Goal: Check status: Check status

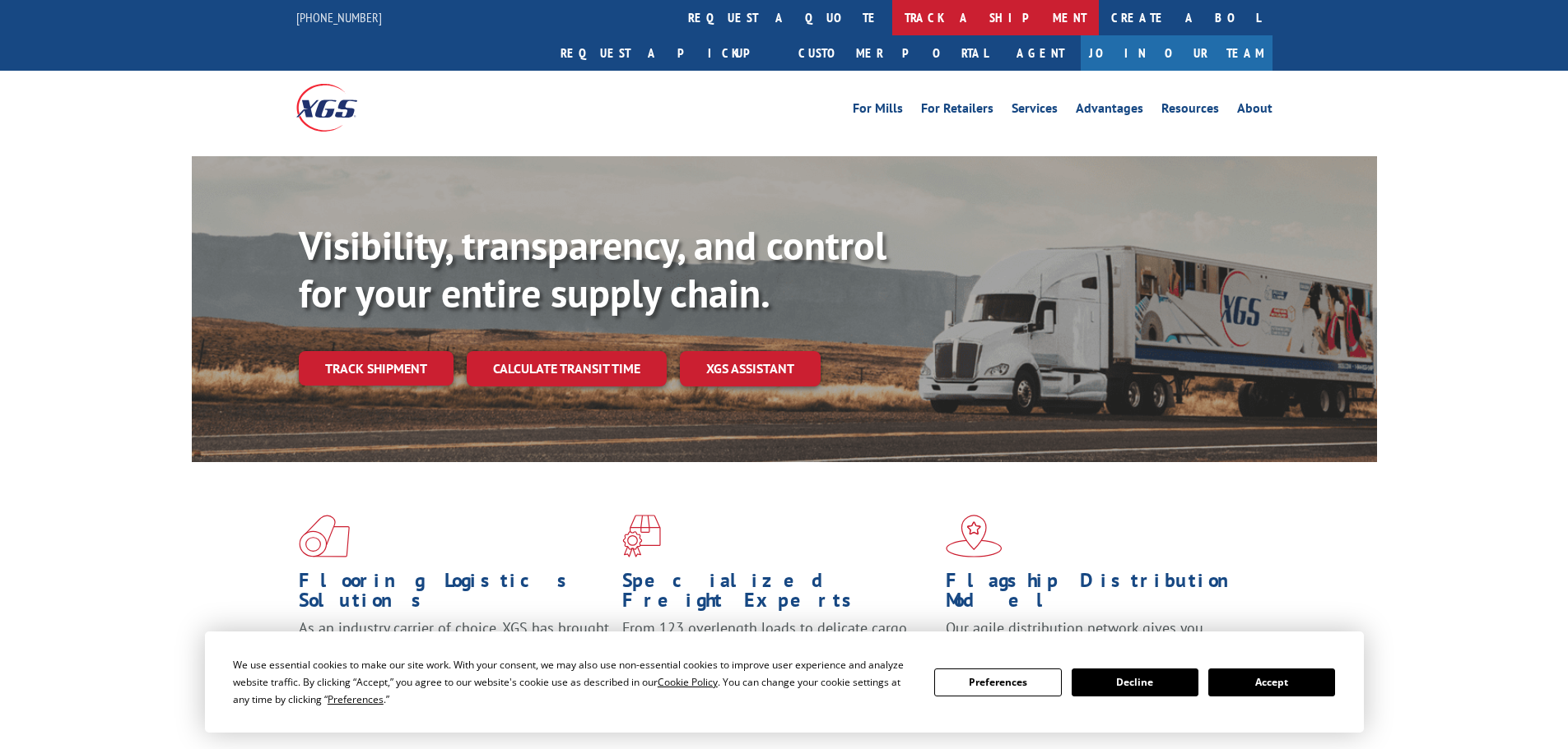
click at [892, 17] on link "track a shipment" at bounding box center [995, 17] width 207 height 36
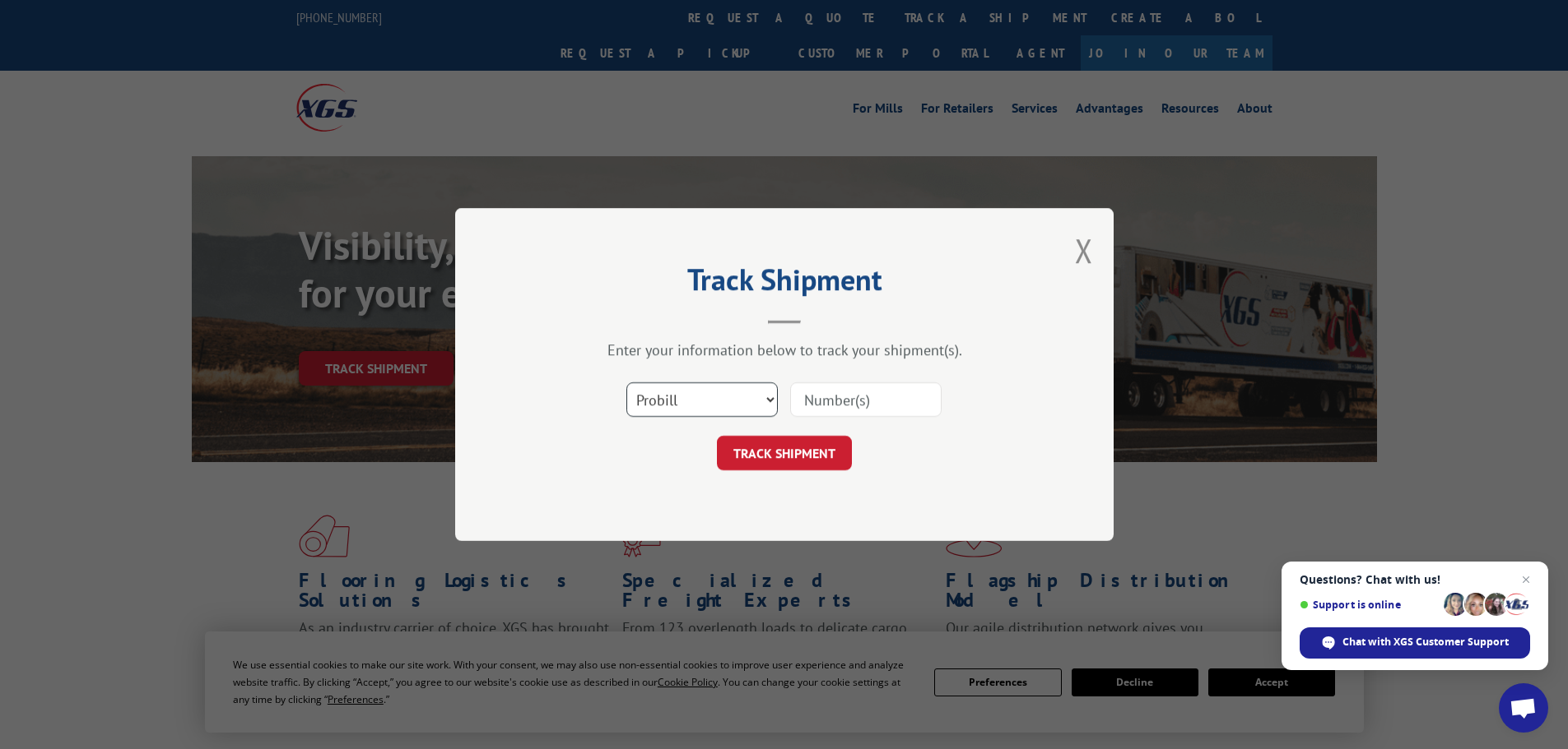
drag, startPoint x: 755, startPoint y: 406, endPoint x: 748, endPoint y: 413, distance: 9.9
click at [755, 406] on select "Select category... Probill BOL PO" at bounding box center [701, 400] width 151 height 35
select select "bol"
click at [626, 382] on select "Select category... Probill BOL PO" at bounding box center [701, 400] width 151 height 35
click at [849, 406] on input at bounding box center [866, 400] width 151 height 35
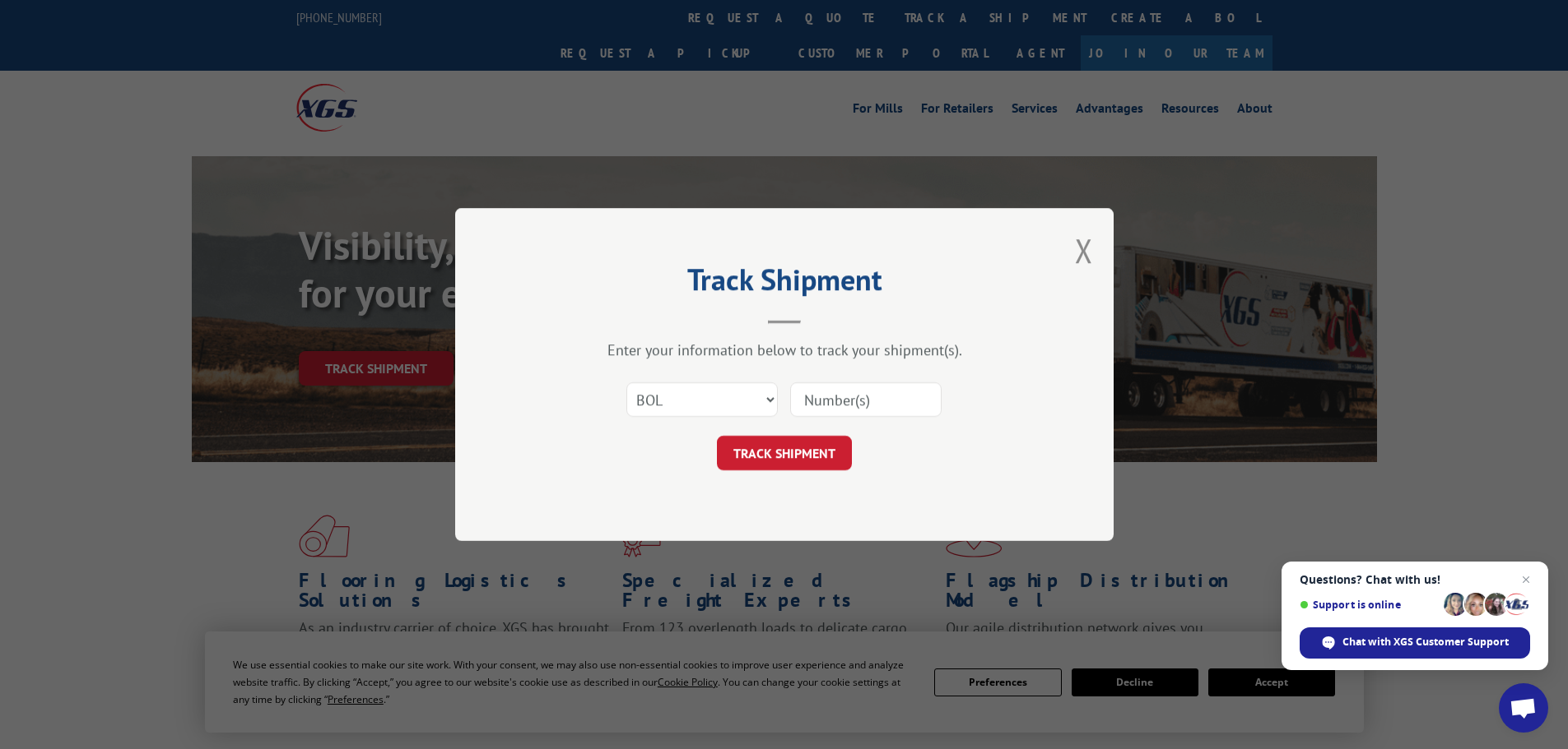
paste input "447920"
type input "447920"
click at [766, 458] on button "TRACK SHIPMENT" at bounding box center [784, 453] width 135 height 35
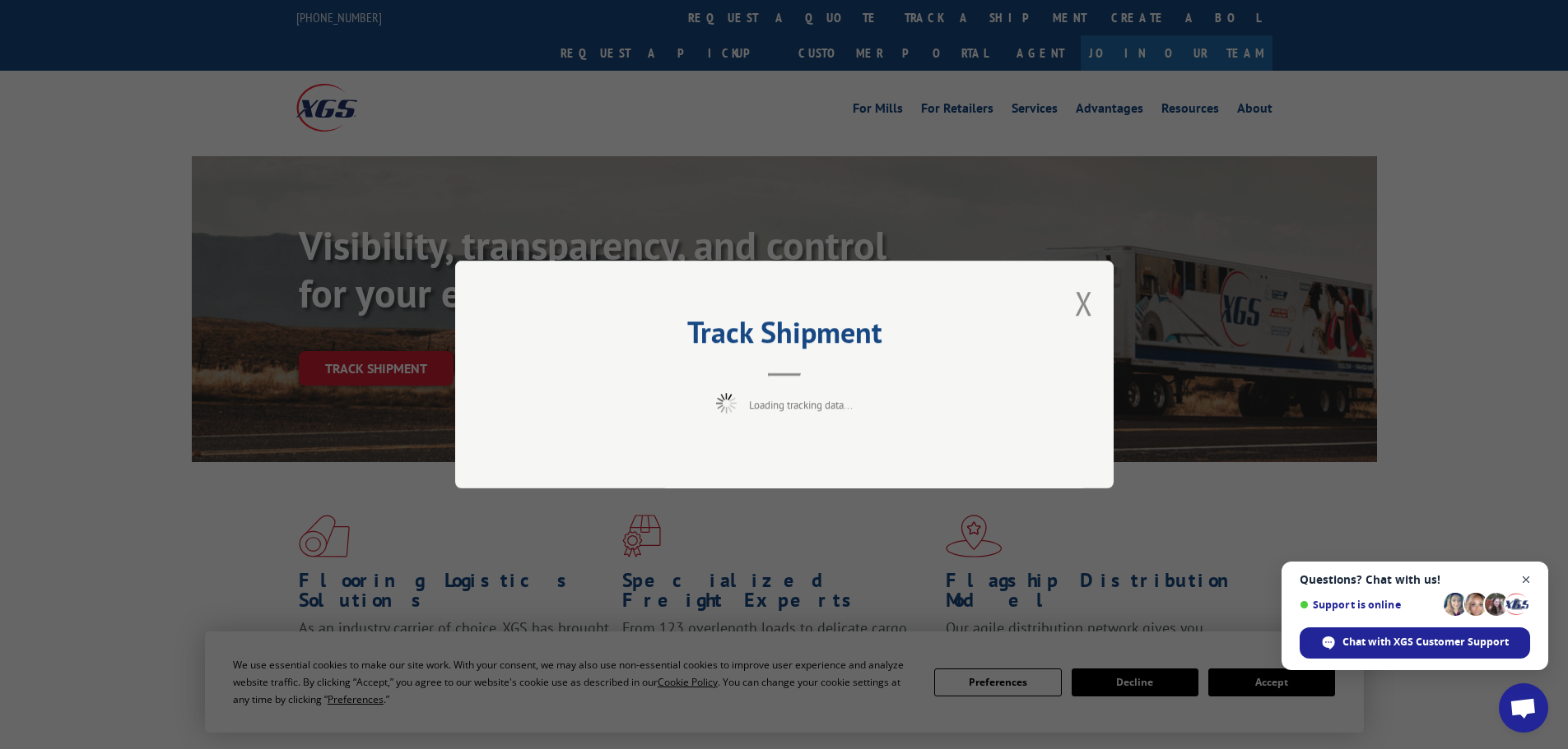
click at [1530, 578] on span "Close chat" at bounding box center [1527, 581] width 21 height 21
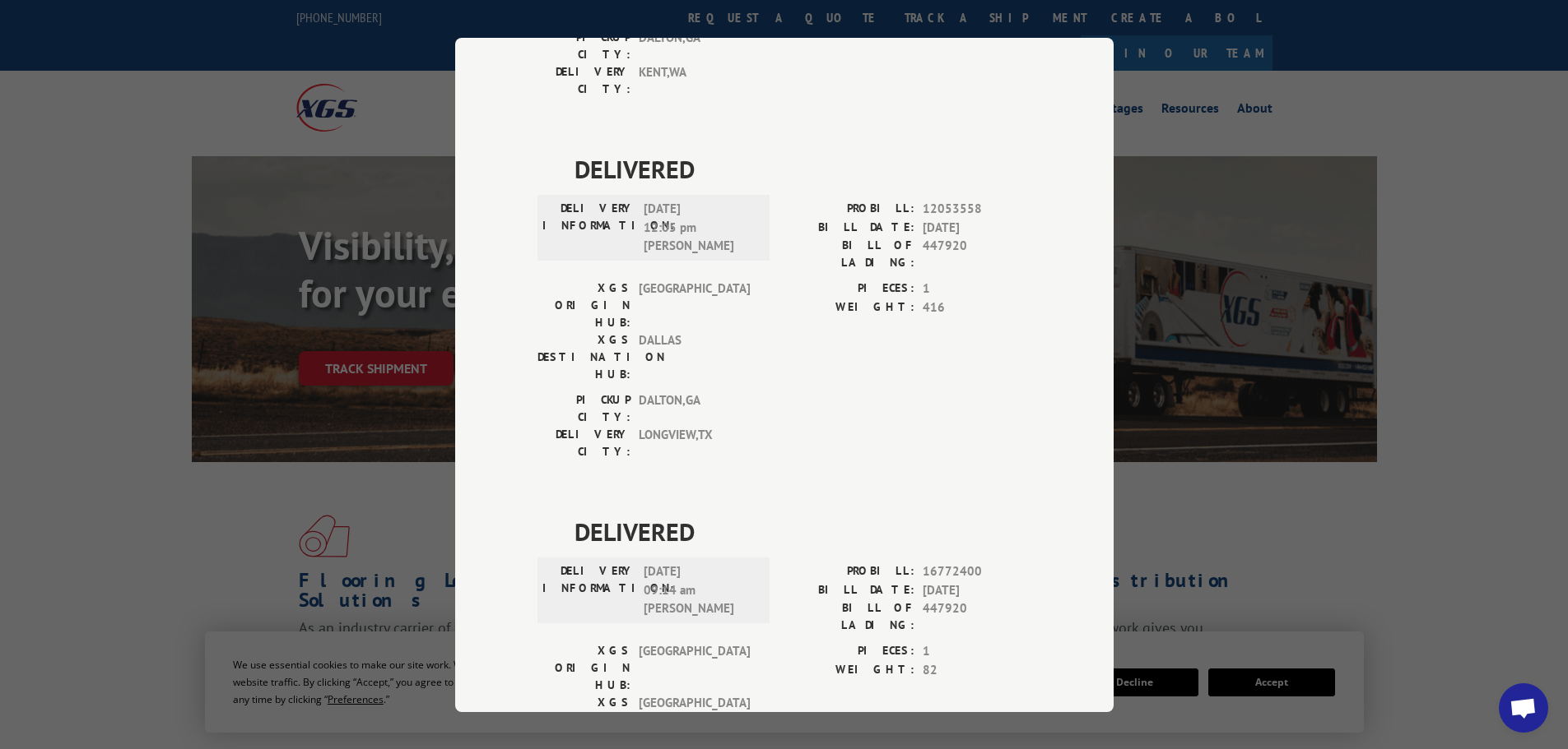
scroll to position [1128, 0]
